Goal: Task Accomplishment & Management: Complete application form

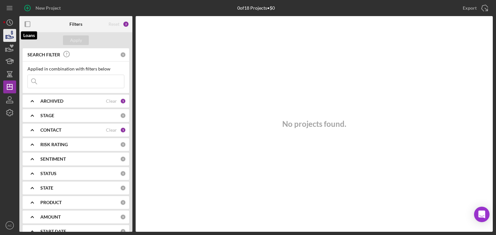
click at [6, 36] on icon "button" at bounding box center [10, 35] width 16 height 16
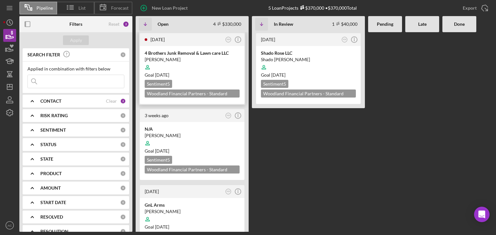
click at [191, 71] on div at bounding box center [192, 67] width 95 height 12
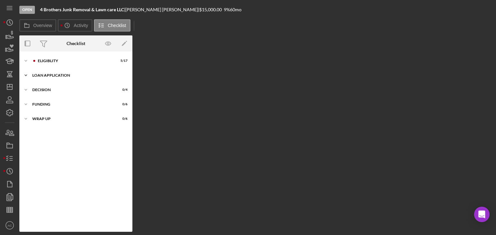
click at [69, 78] on div "Icon/Expander Loan Application 0 / 26" at bounding box center [75, 75] width 113 height 13
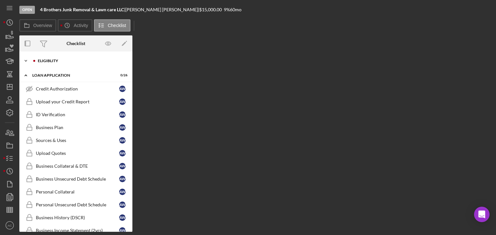
click at [93, 63] on div "Icon/Expander Eligiblity 5 / 17" at bounding box center [75, 61] width 113 height 13
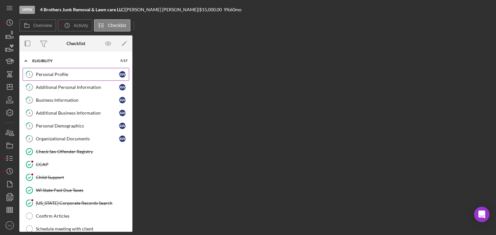
click at [85, 74] on div "Personal Profile" at bounding box center [77, 74] width 83 height 5
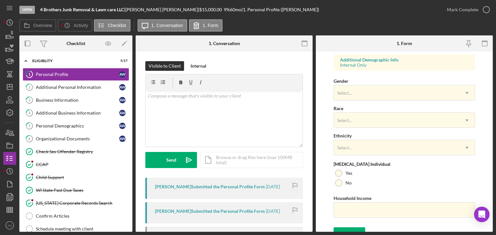
scroll to position [249, 0]
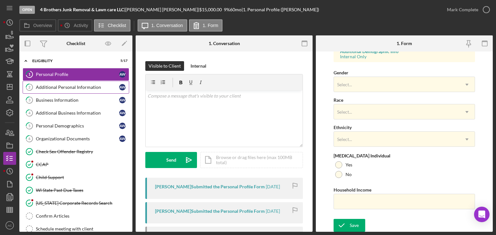
click at [104, 90] on link "2 Additional Personal Information A W" at bounding box center [76, 87] width 106 height 13
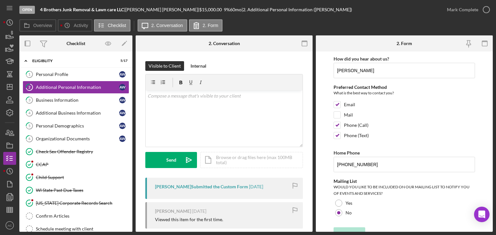
scroll to position [46, 0]
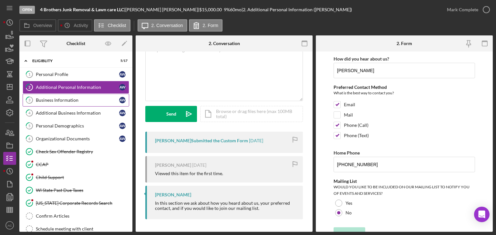
click at [90, 99] on div "Business Information" at bounding box center [77, 100] width 83 height 5
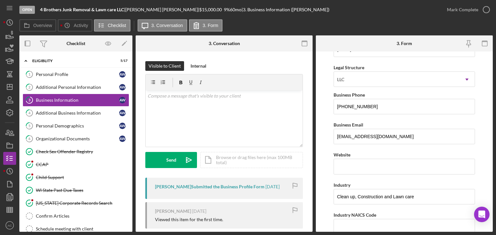
scroll to position [83, 0]
